Goal: Task Accomplishment & Management: Manage account settings

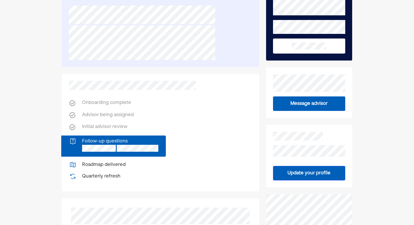
scroll to position [48, 0]
click at [46, 130] on div "Home Inbox TY Onboarding complete Advisor being assigned Initial advisor review…" at bounding box center [207, 209] width 414 height 514
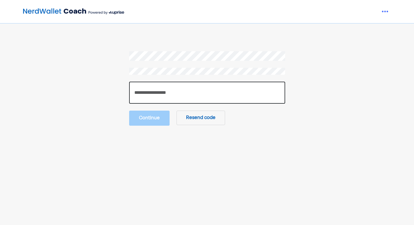
click at [151, 97] on input "number" at bounding box center [207, 93] width 156 height 22
type input "******"
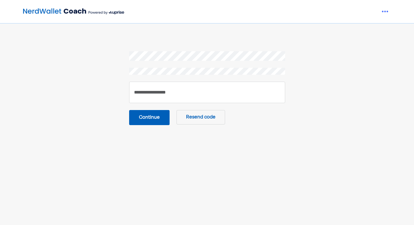
click at [146, 121] on button "Continue" at bounding box center [149, 117] width 40 height 15
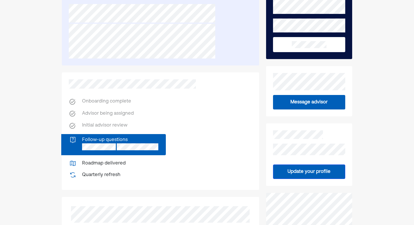
scroll to position [49, 0]
click at [53, 139] on div "Home Inbox TY Onboarding complete Advisor being assigned Initial advisor review…" at bounding box center [207, 204] width 414 height 507
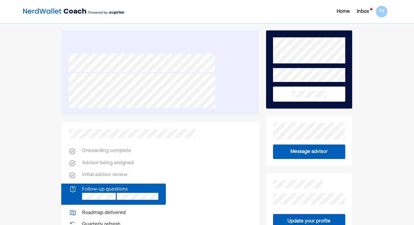
scroll to position [0, 0]
click at [365, 13] on div "Inbox" at bounding box center [363, 11] width 12 height 7
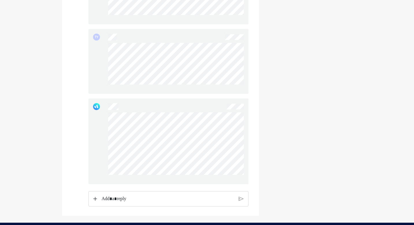
scroll to position [382, 0]
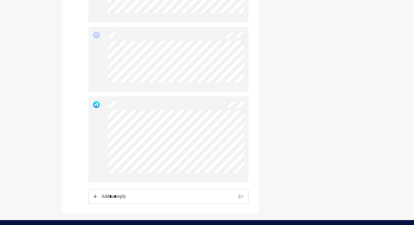
click at [158, 204] on div "Rich Text Editor. Editing area: main" at bounding box center [168, 196] width 139 height 14
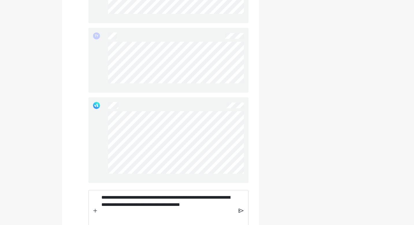
scroll to position [385, 0]
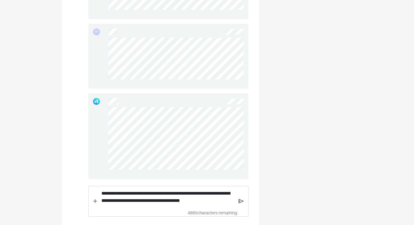
click at [241, 204] on img at bounding box center [241, 200] width 5 height 5
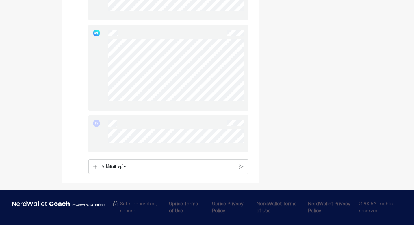
scroll to position [458, 0]
click at [145, 167] on p "Rich Text Editor. Editing area: main" at bounding box center [167, 166] width 133 height 7
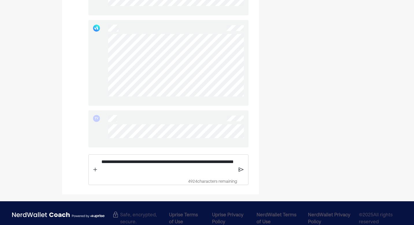
click at [241, 171] on div "**********" at bounding box center [168, 169] width 160 height 31
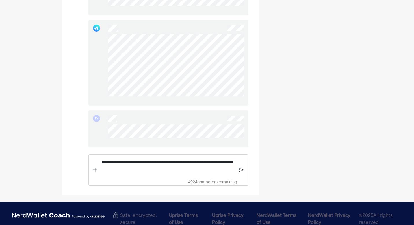
click at [241, 172] on img at bounding box center [241, 169] width 5 height 5
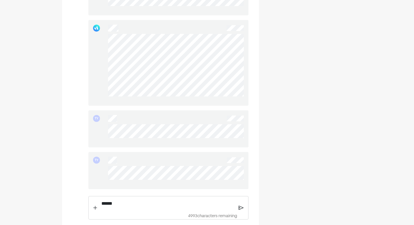
click at [128, 206] on p "******" at bounding box center [167, 203] width 133 height 7
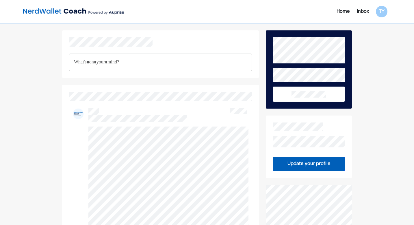
scroll to position [0, 0]
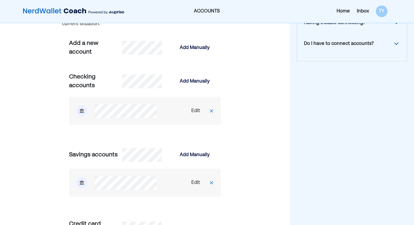
scroll to position [90, 0]
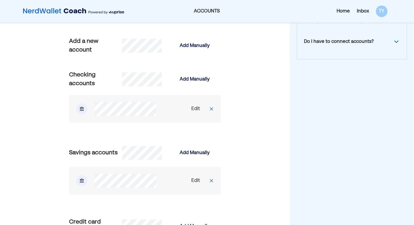
click at [192, 183] on div "Edit" at bounding box center [195, 180] width 9 height 7
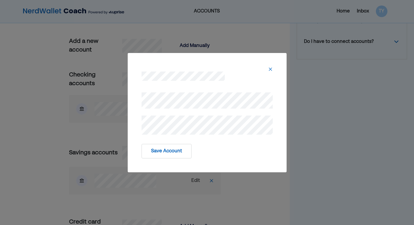
click at [173, 154] on button "Save Account" at bounding box center [167, 151] width 50 height 14
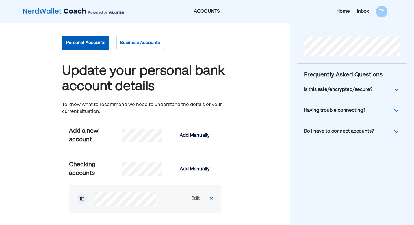
scroll to position [0, 0]
click at [97, 43] on button "Personal Accounts" at bounding box center [85, 43] width 47 height 14
